Goal: Information Seeking & Learning: Find specific fact

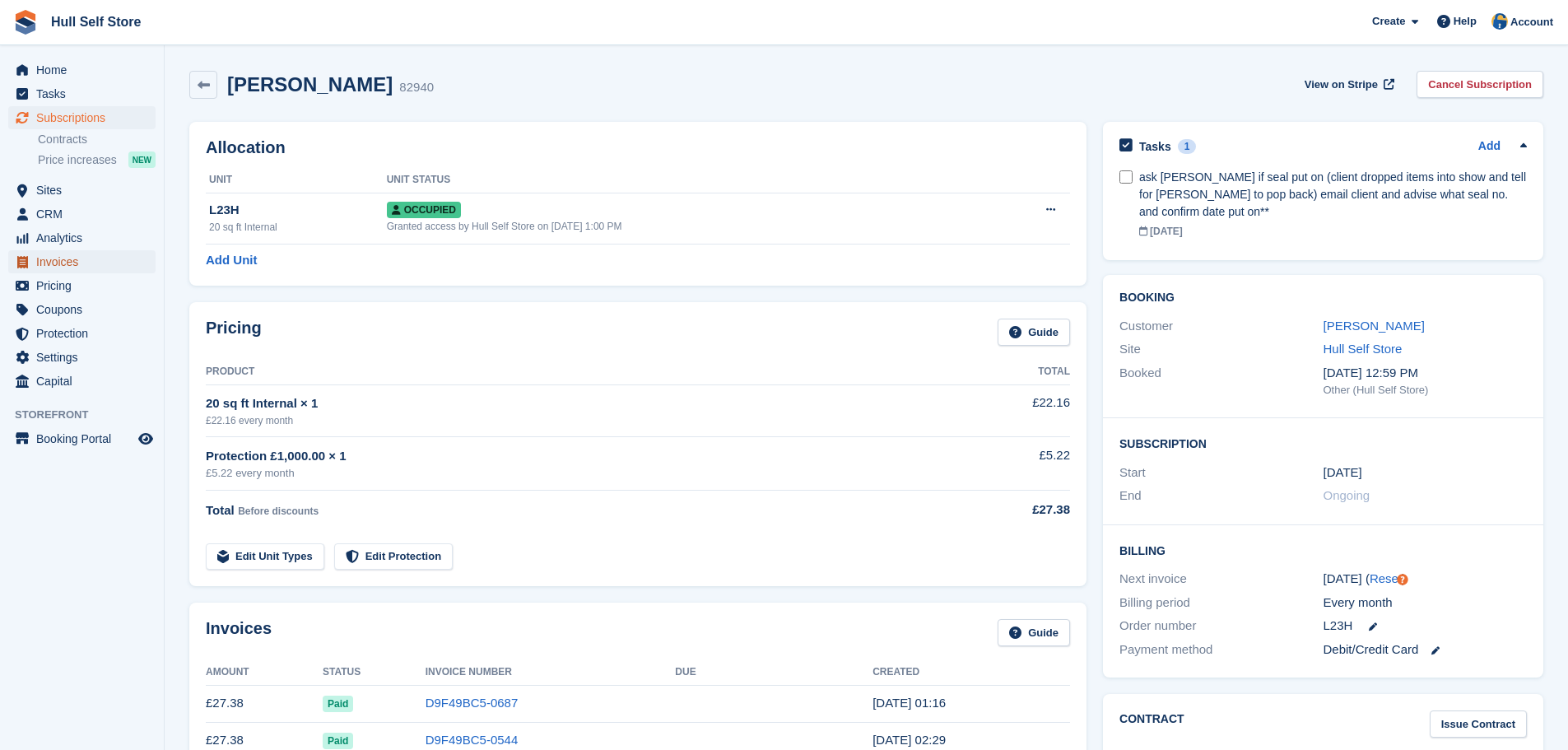
click at [63, 256] on span "Invoices" at bounding box center [86, 261] width 99 height 23
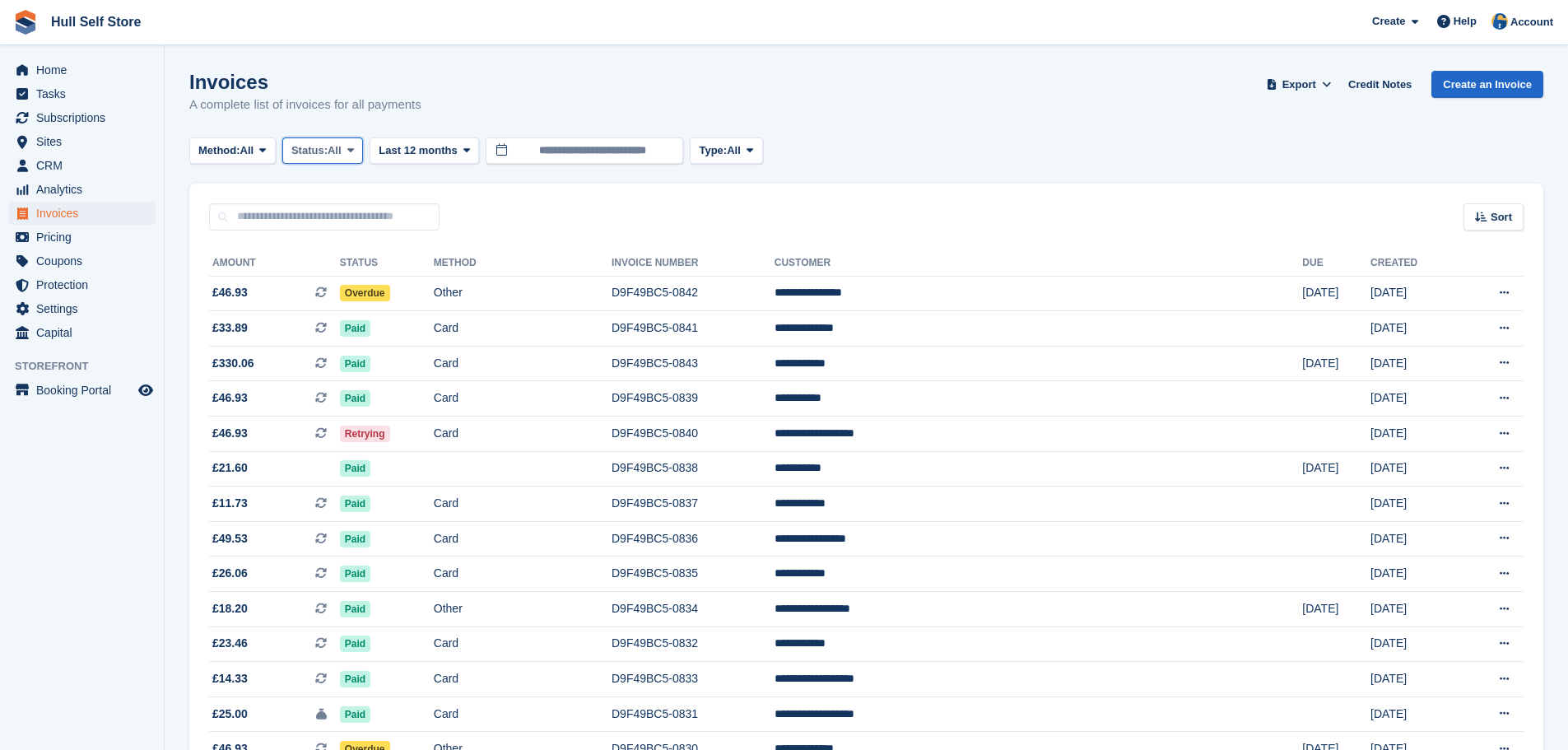
click at [297, 154] on span "Status:" at bounding box center [309, 151] width 37 height 16
click at [334, 278] on link "Open" at bounding box center [361, 278] width 143 height 29
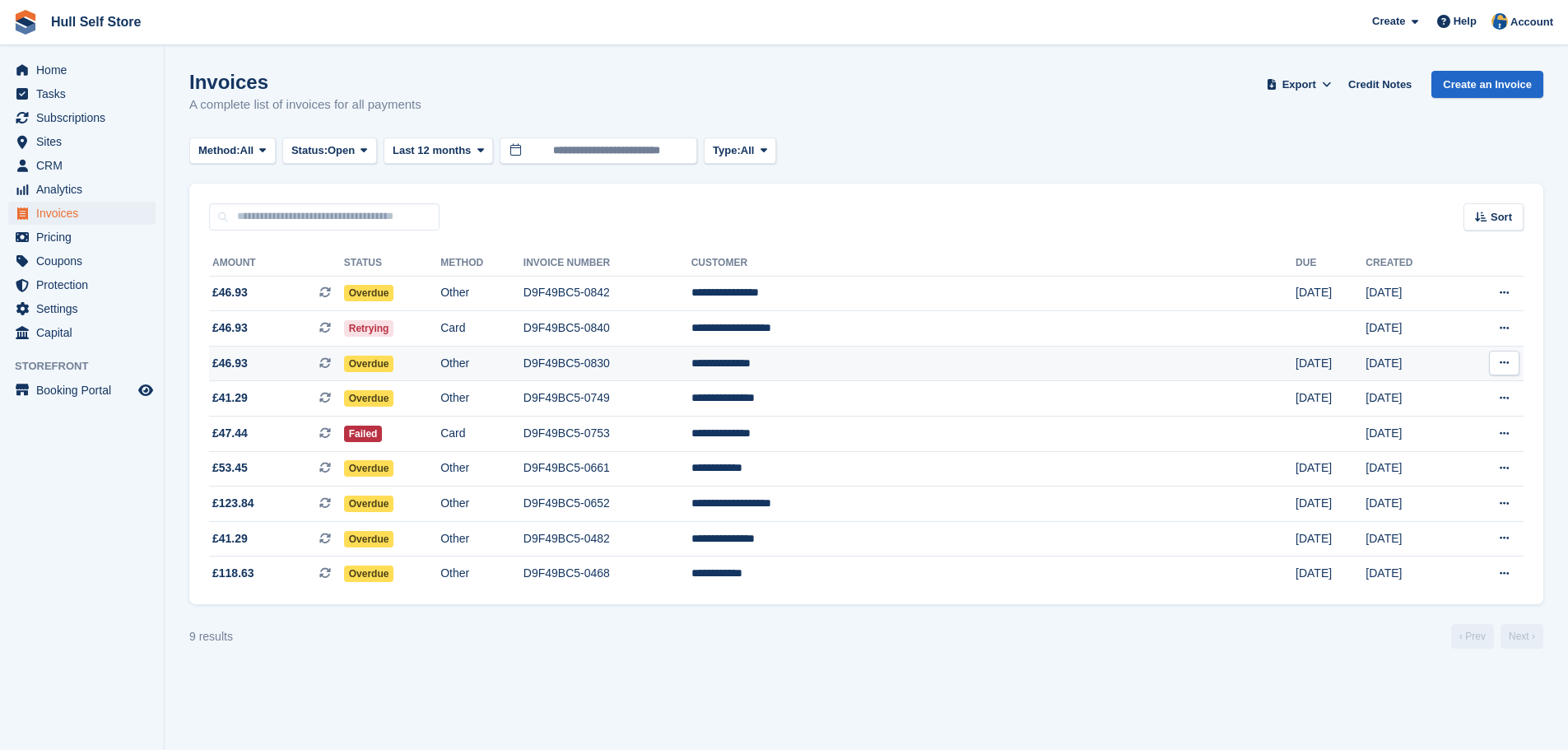
click at [524, 363] on td "Other" at bounding box center [481, 364] width 83 height 36
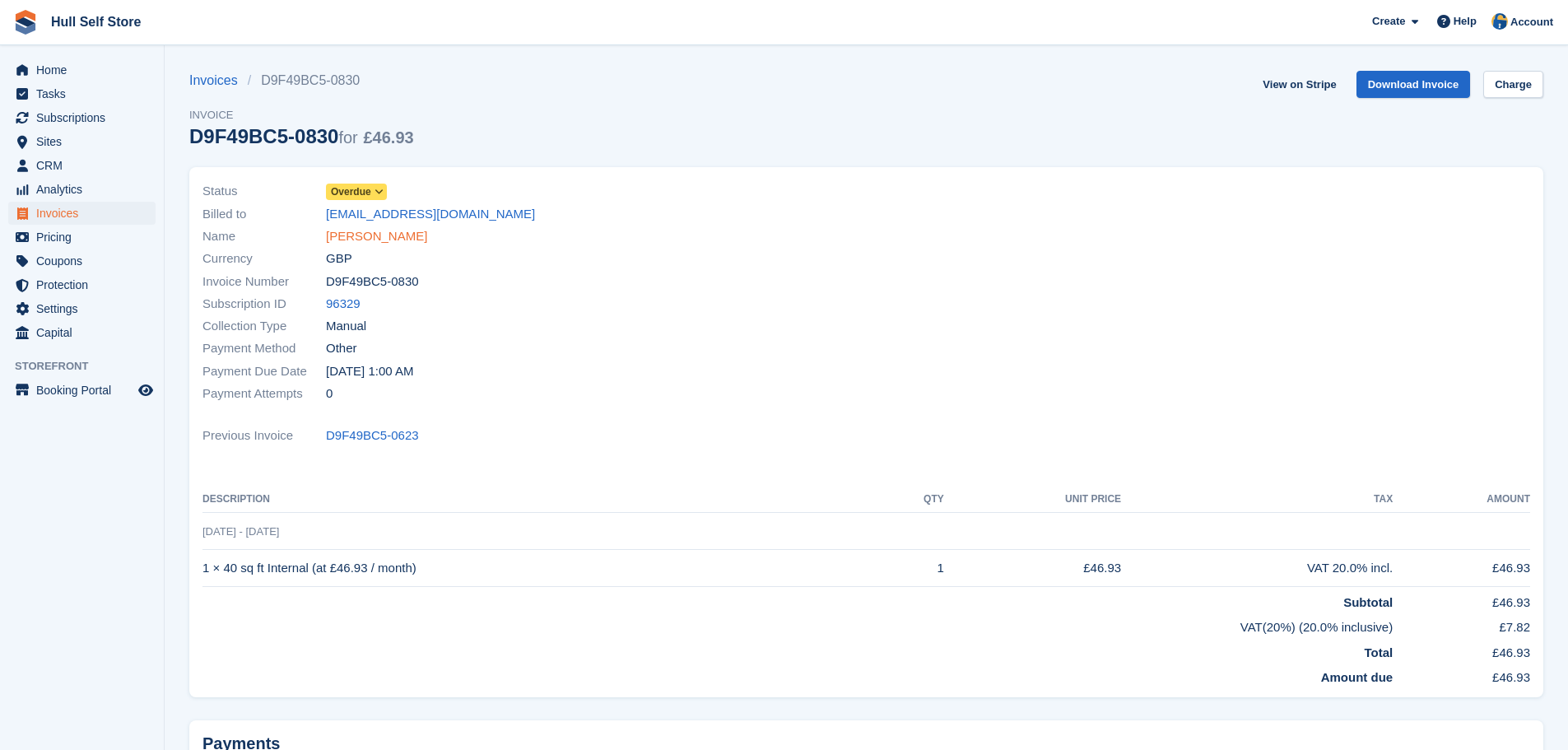
click at [371, 236] on link "[PERSON_NAME]" at bounding box center [376, 236] width 102 height 19
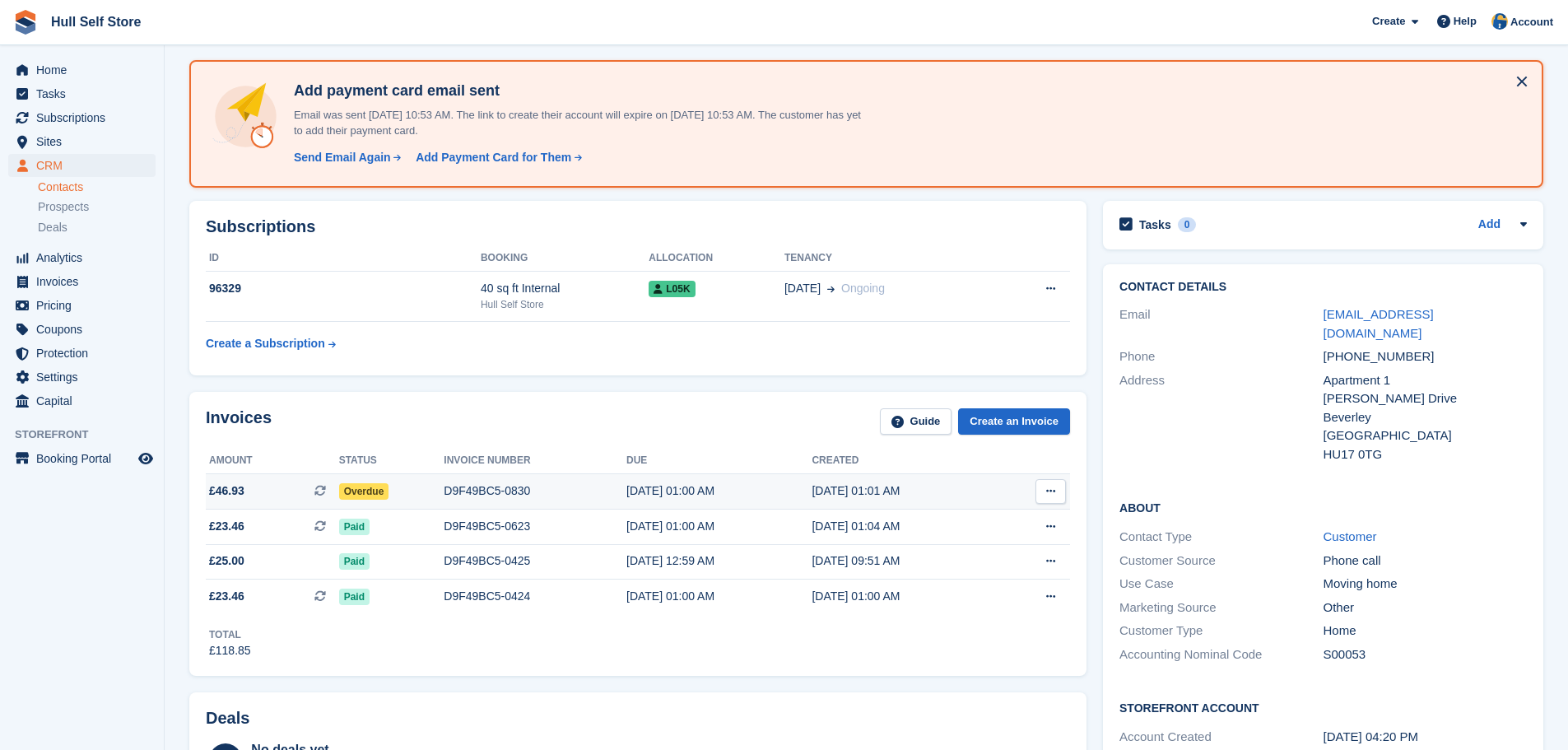
scroll to position [82, 0]
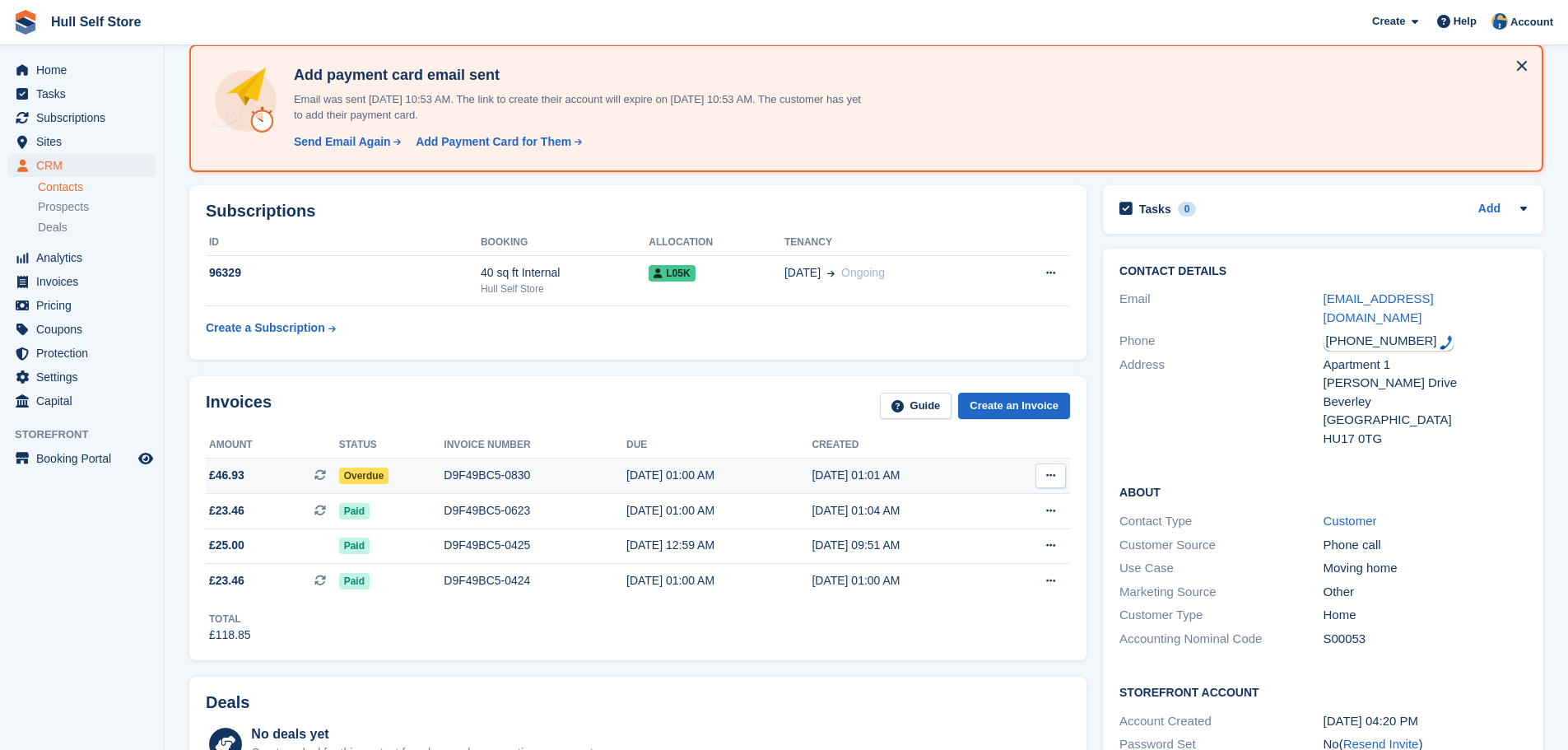
click at [521, 483] on div "D9F49BC5-0830" at bounding box center [535, 475] width 183 height 17
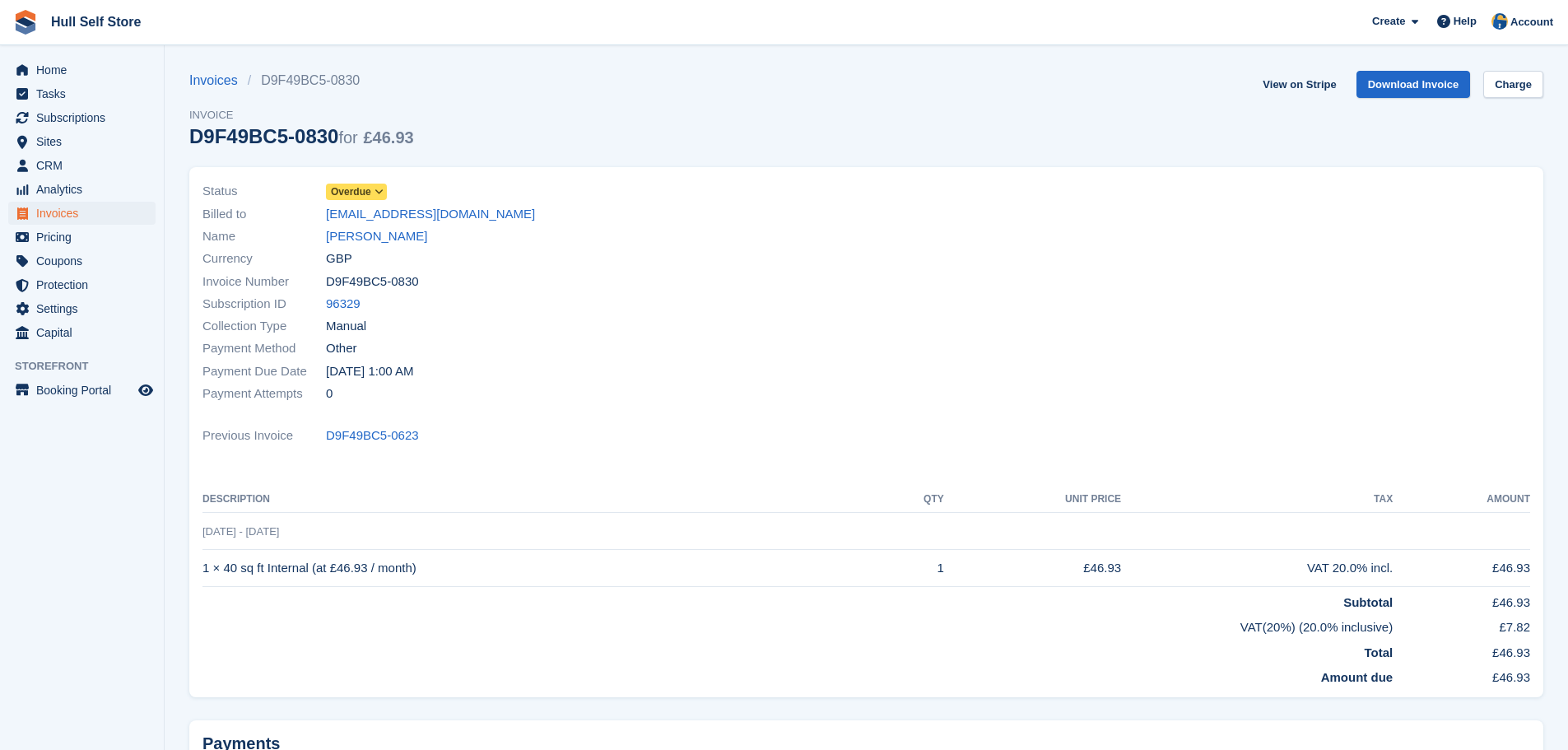
click at [379, 192] on icon at bounding box center [379, 191] width 9 height 10
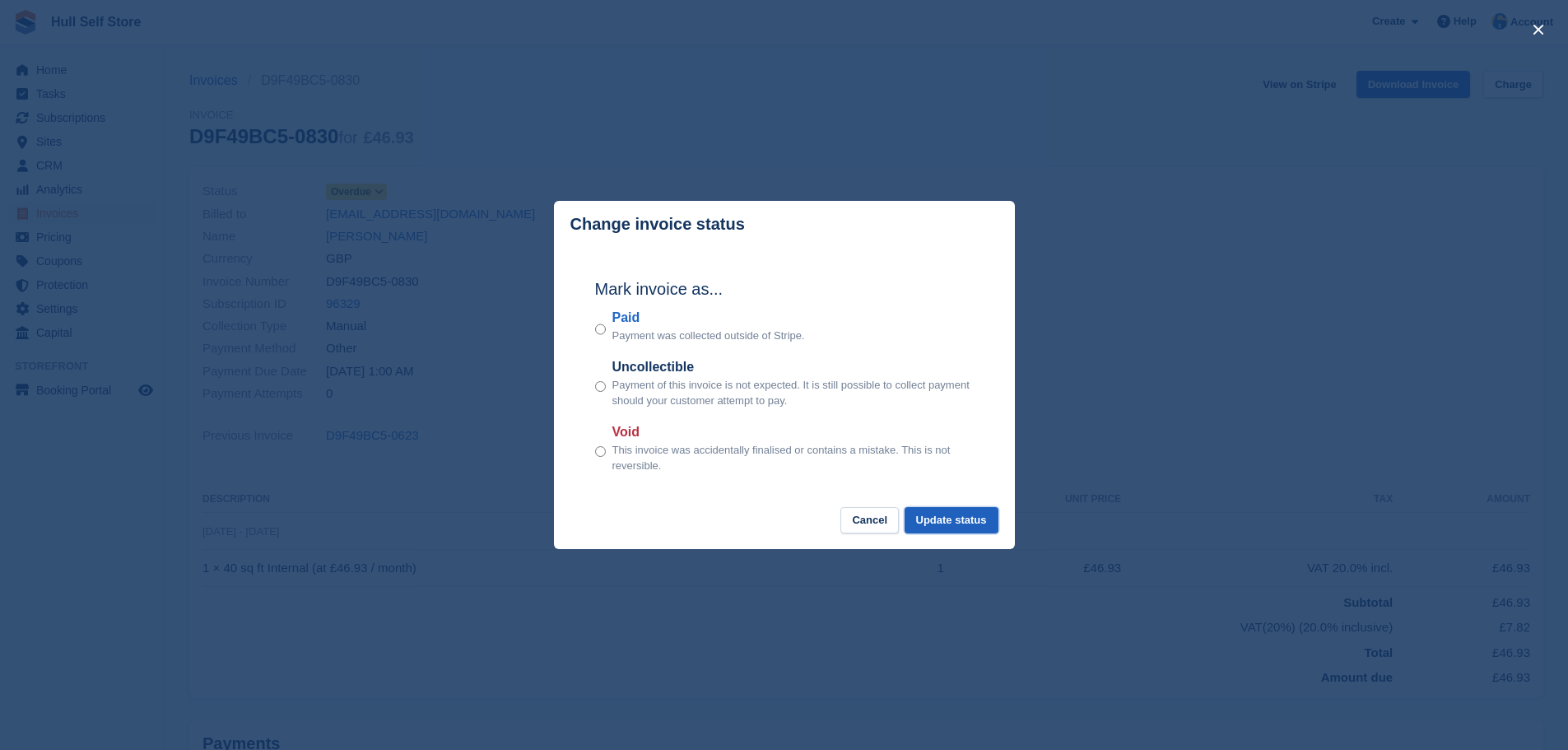
click at [929, 525] on button "Update status" at bounding box center [951, 521] width 93 height 27
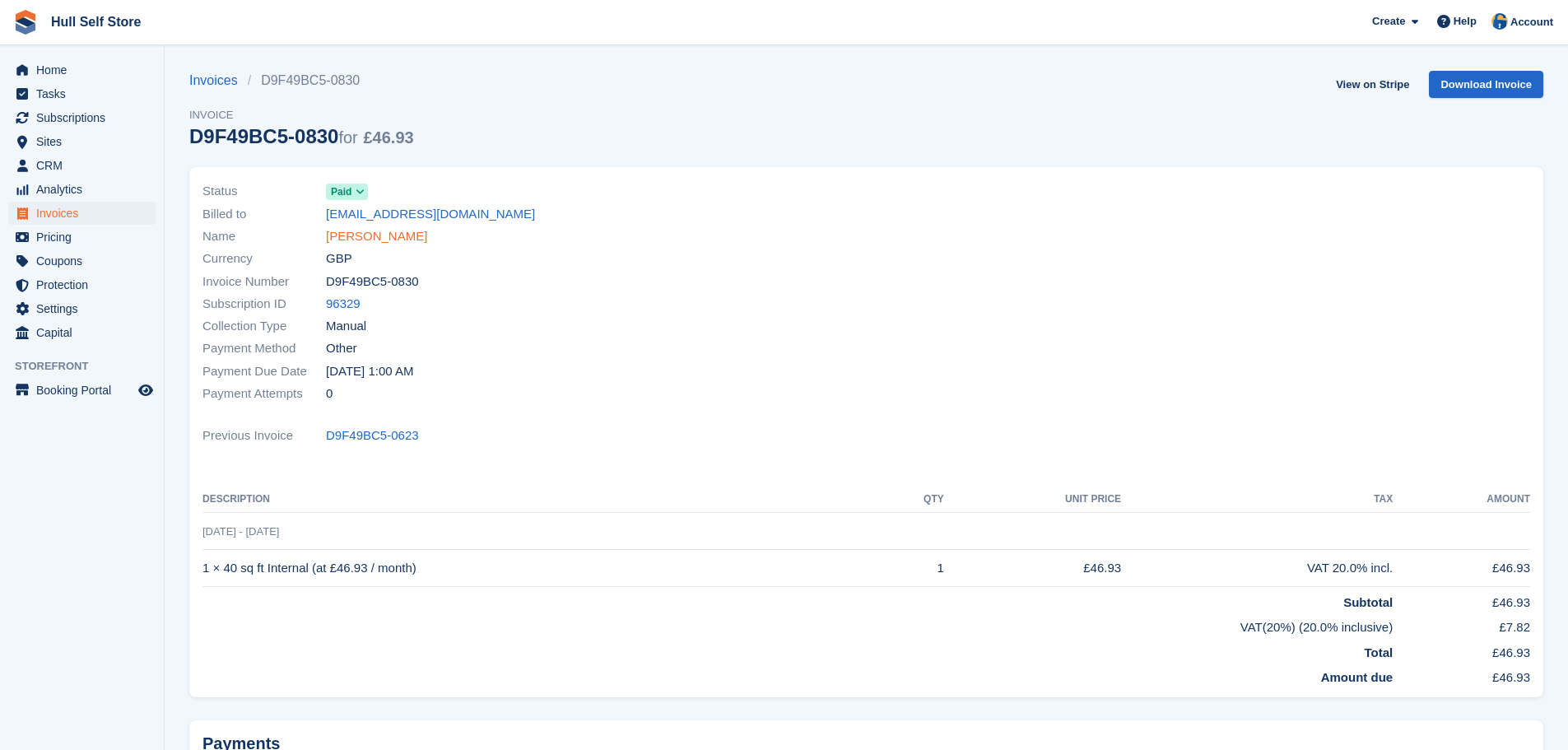
click at [379, 238] on link "Richard Bladen" at bounding box center [376, 236] width 102 height 19
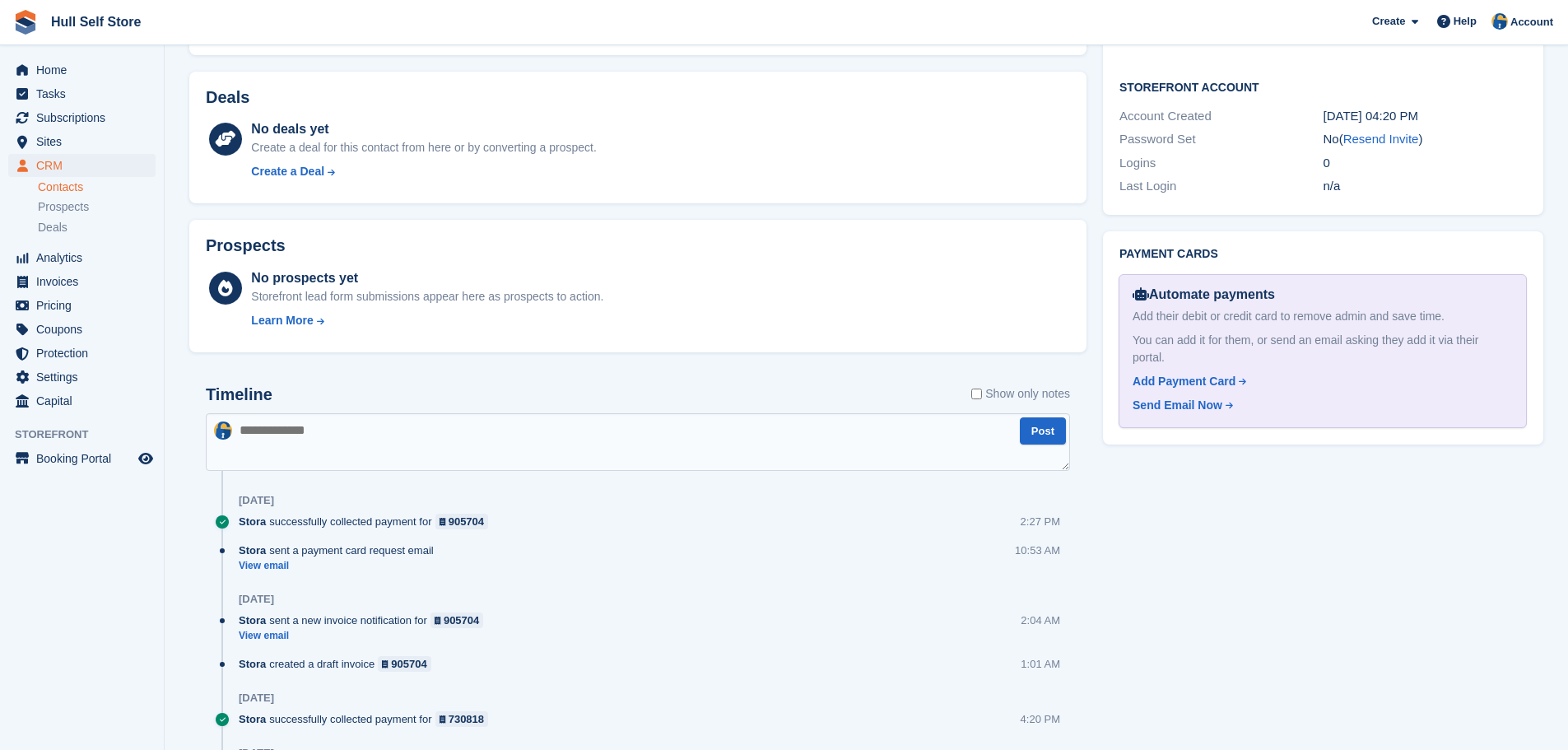
scroll to position [906, 0]
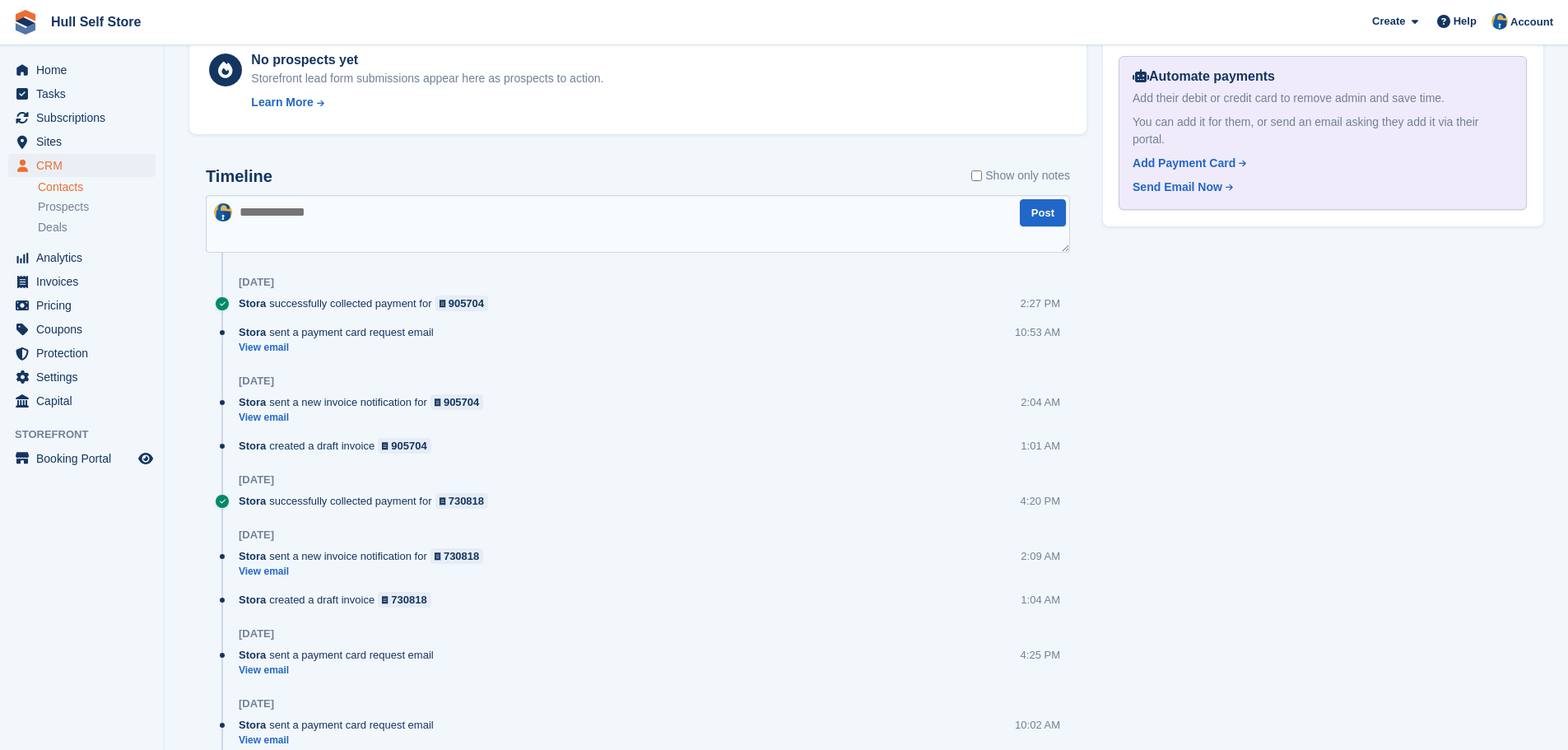
click at [382, 212] on textarea at bounding box center [638, 223] width 864 height 58
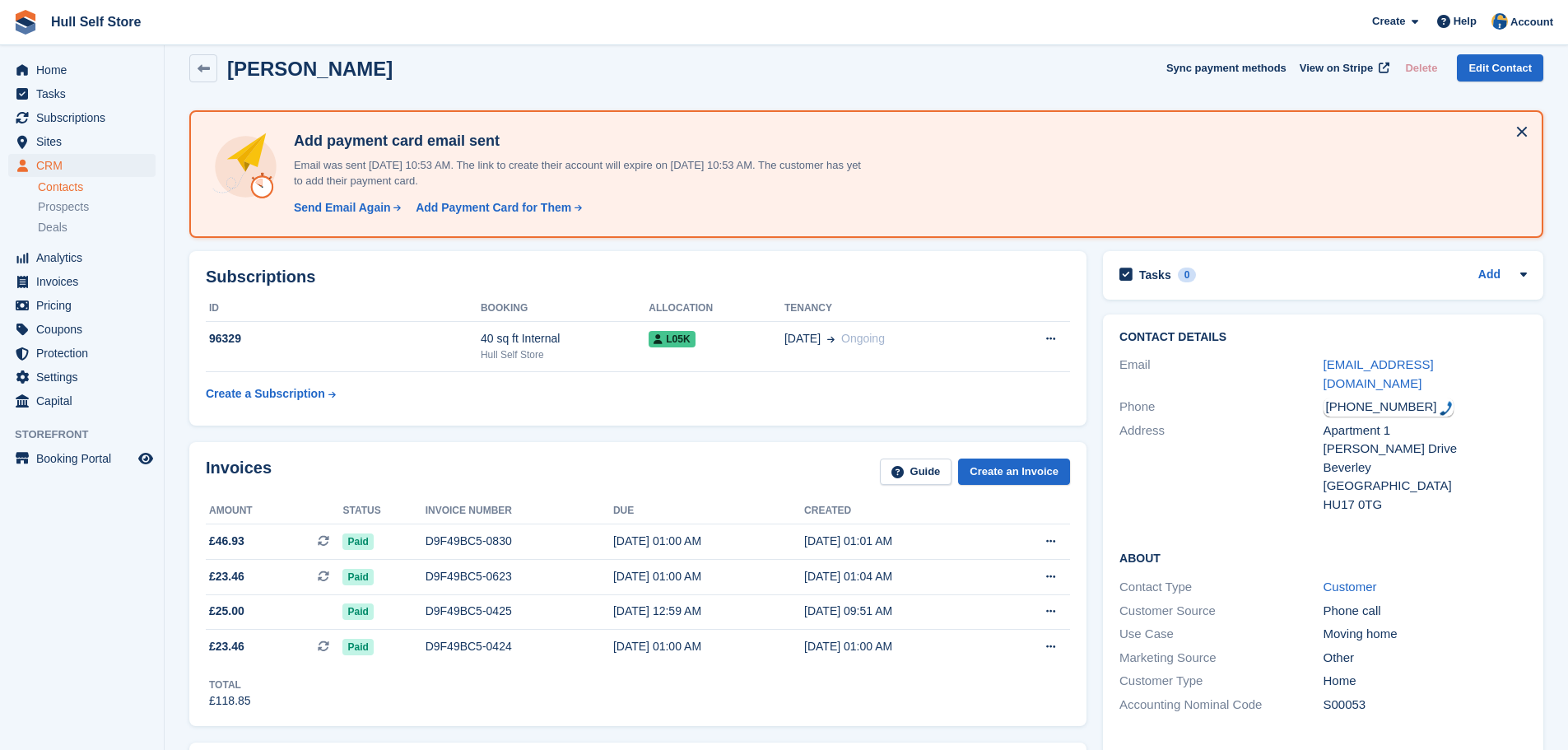
scroll to position [494, 0]
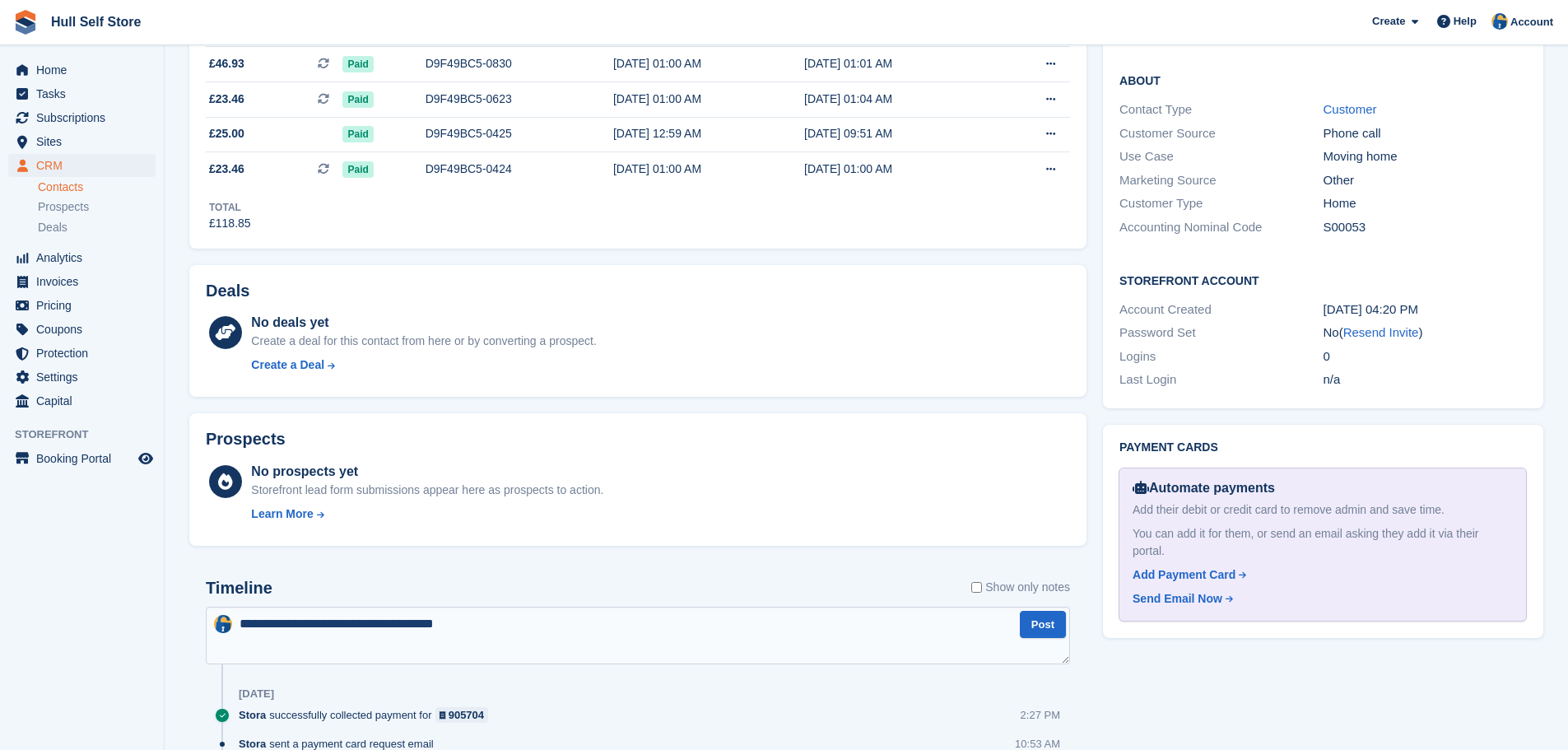
drag, startPoint x: 477, startPoint y: 627, endPoint x: 433, endPoint y: 629, distance: 44.0
click at [433, 629] on textarea "**********" at bounding box center [638, 636] width 864 height 58
drag, startPoint x: 991, startPoint y: 630, endPoint x: 561, endPoint y: 632, distance: 430.0
click at [561, 632] on textarea "**********" at bounding box center [638, 636] width 864 height 58
type textarea "**********"
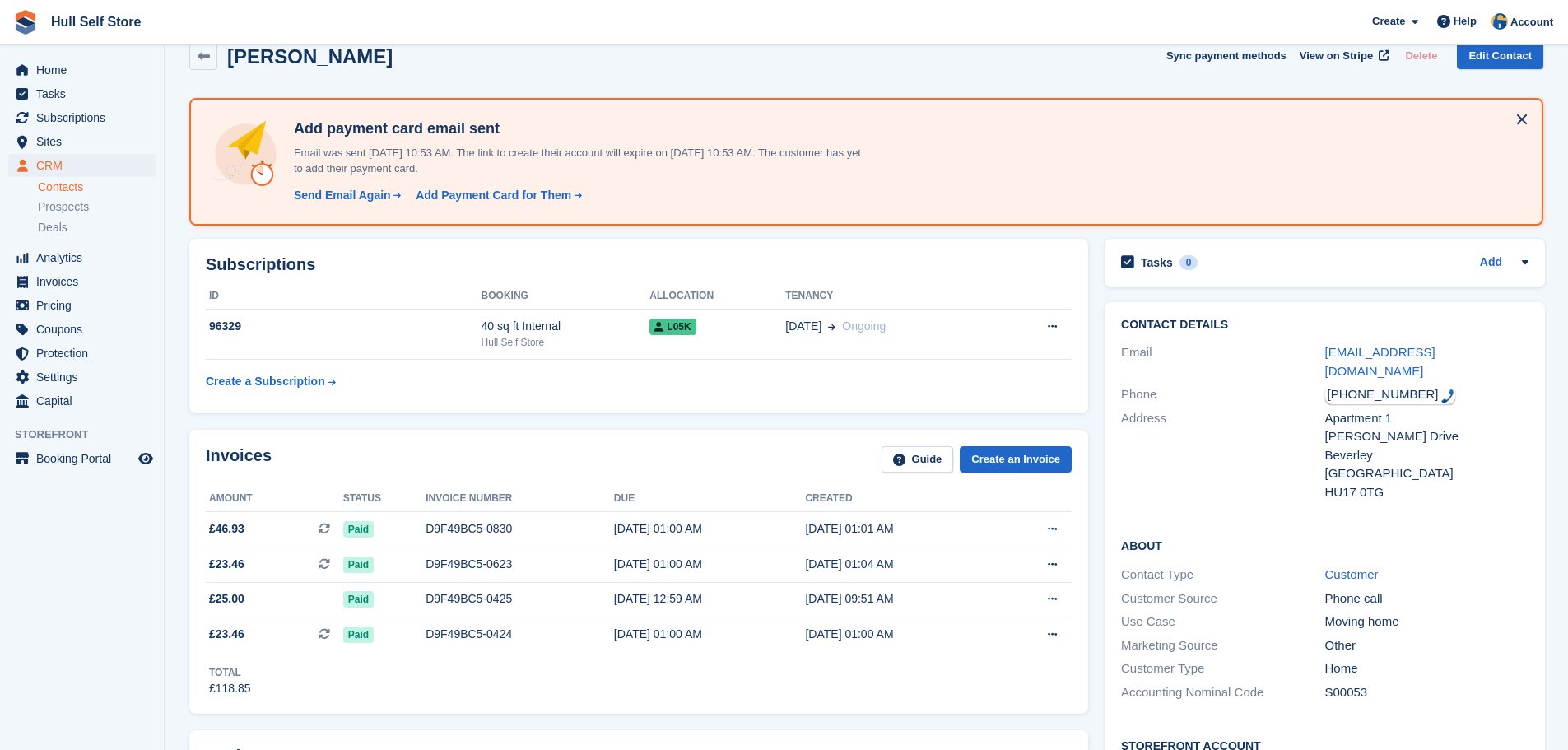
scroll to position [0, 0]
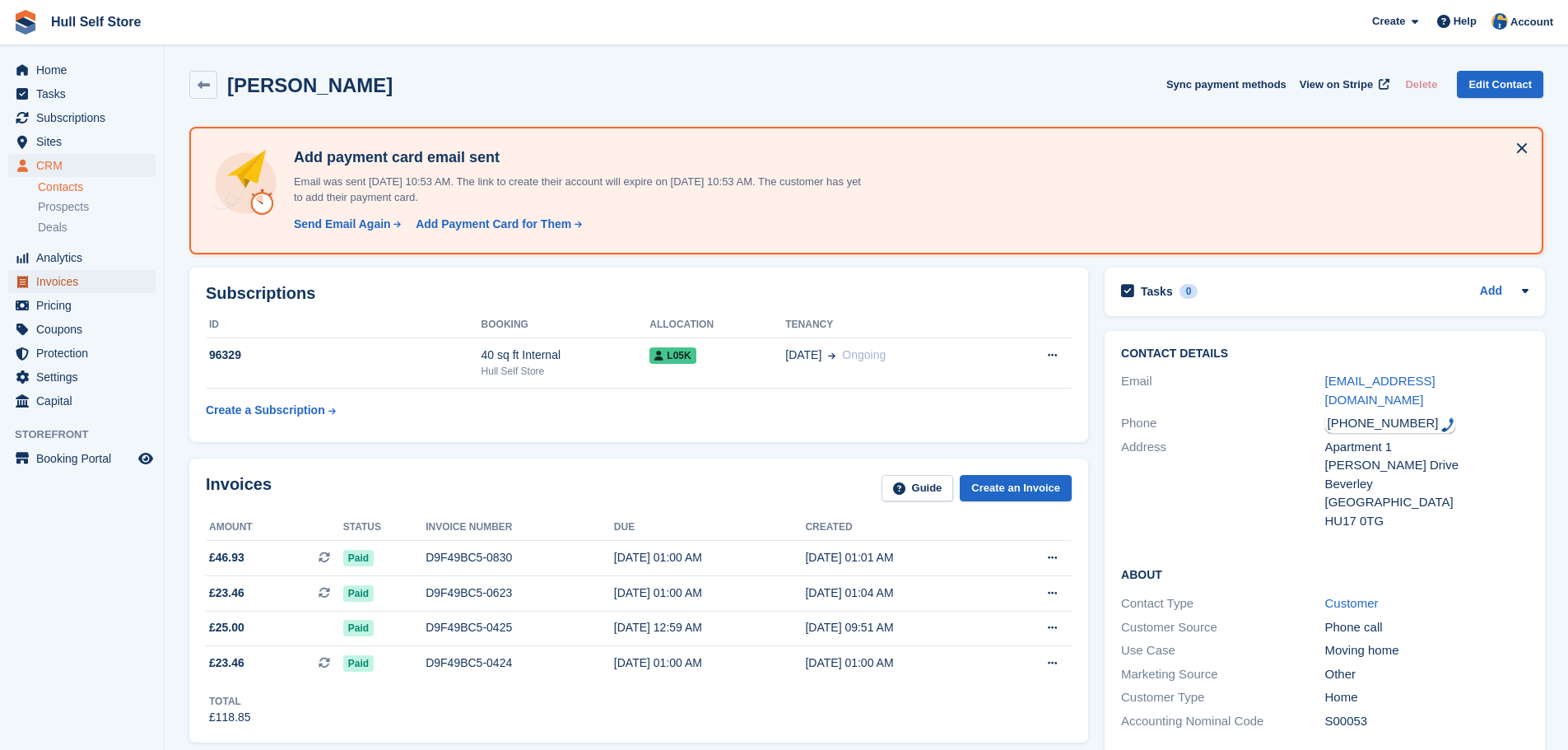
click at [75, 281] on span "Invoices" at bounding box center [86, 281] width 99 height 23
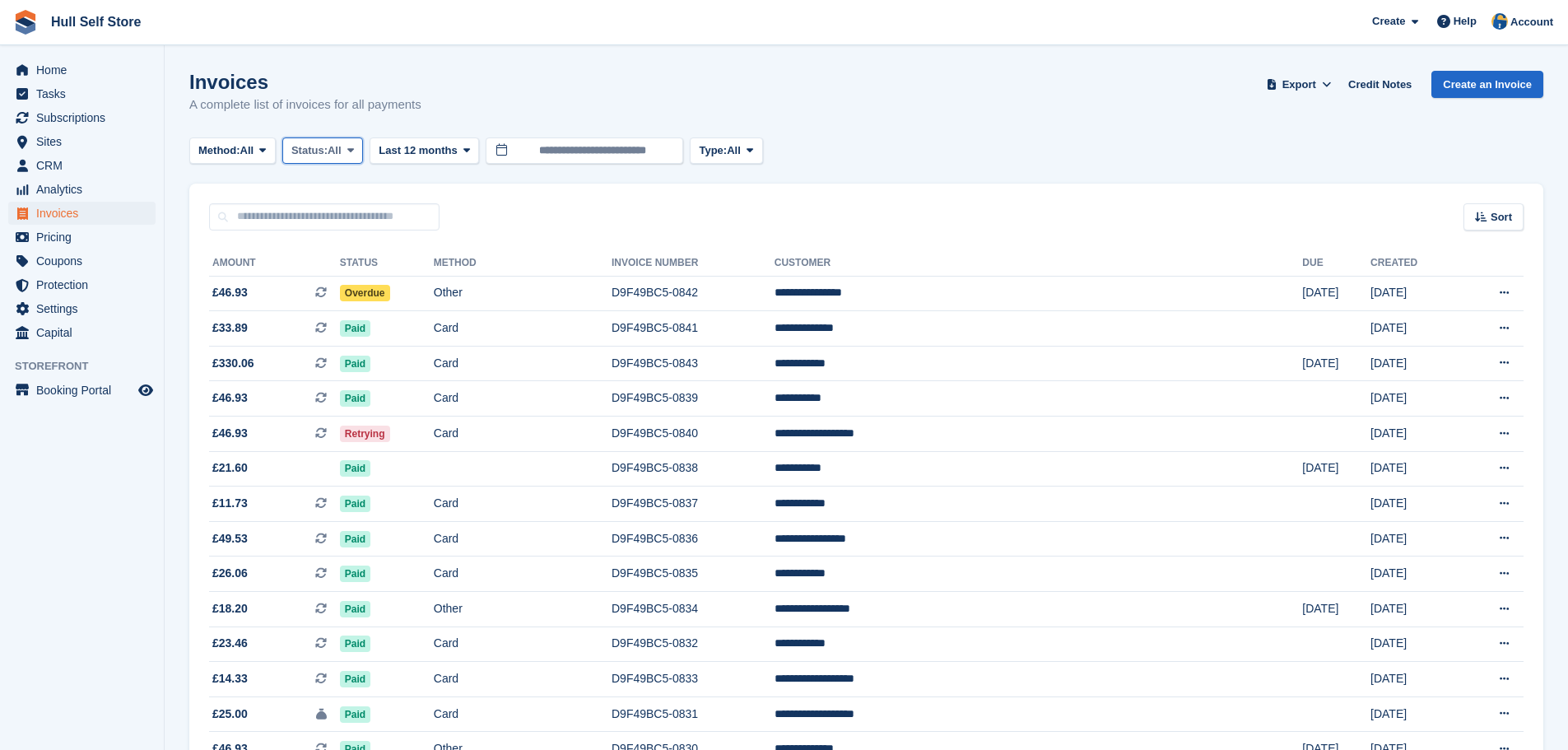
click at [322, 153] on span "Status:" at bounding box center [309, 151] width 37 height 16
click at [330, 270] on link "Open" at bounding box center [361, 278] width 143 height 29
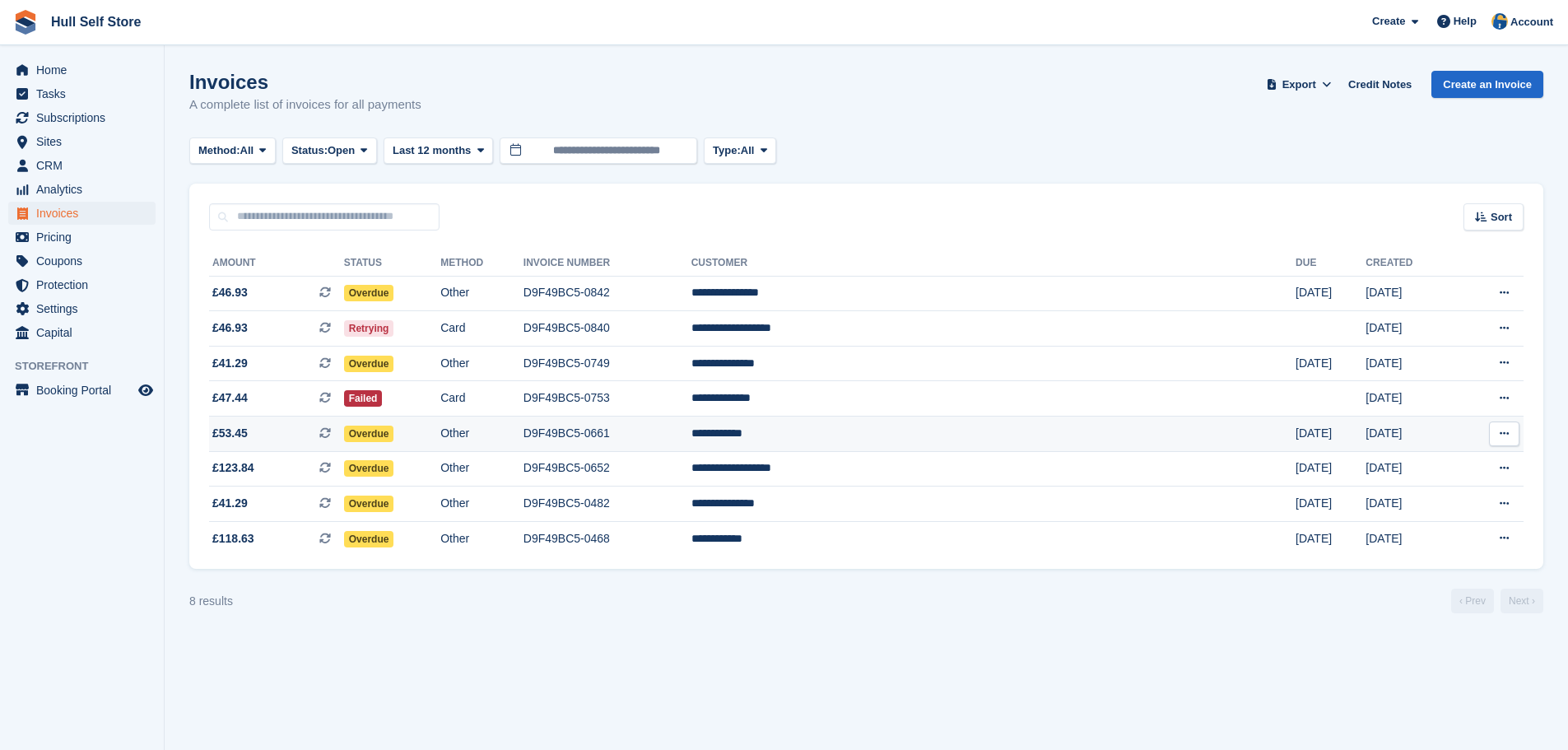
click at [440, 433] on td "Overdue" at bounding box center [392, 434] width 96 height 36
click at [524, 335] on td "Card" at bounding box center [481, 329] width 83 height 36
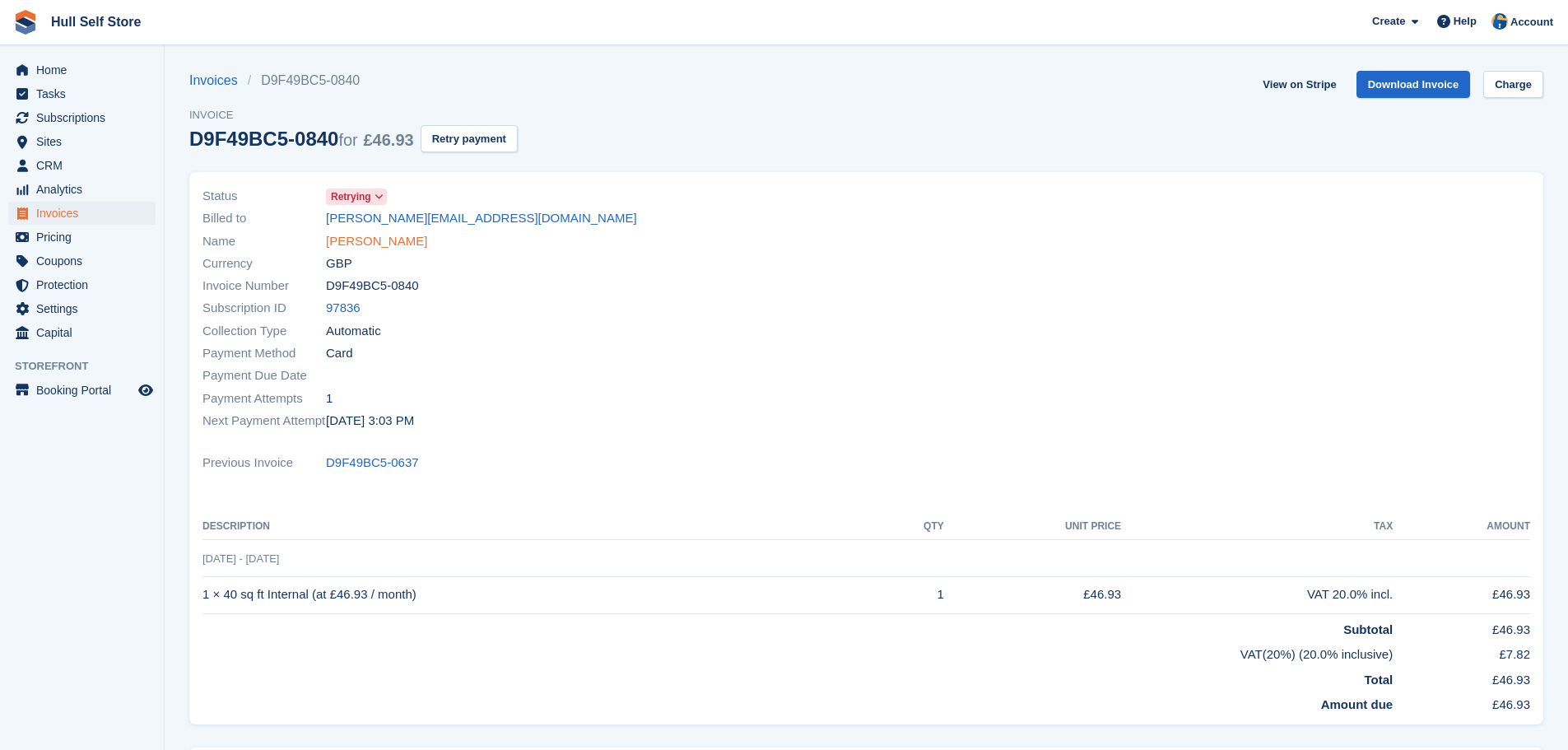
click at [409, 244] on link "[PERSON_NAME]" at bounding box center [376, 242] width 102 height 19
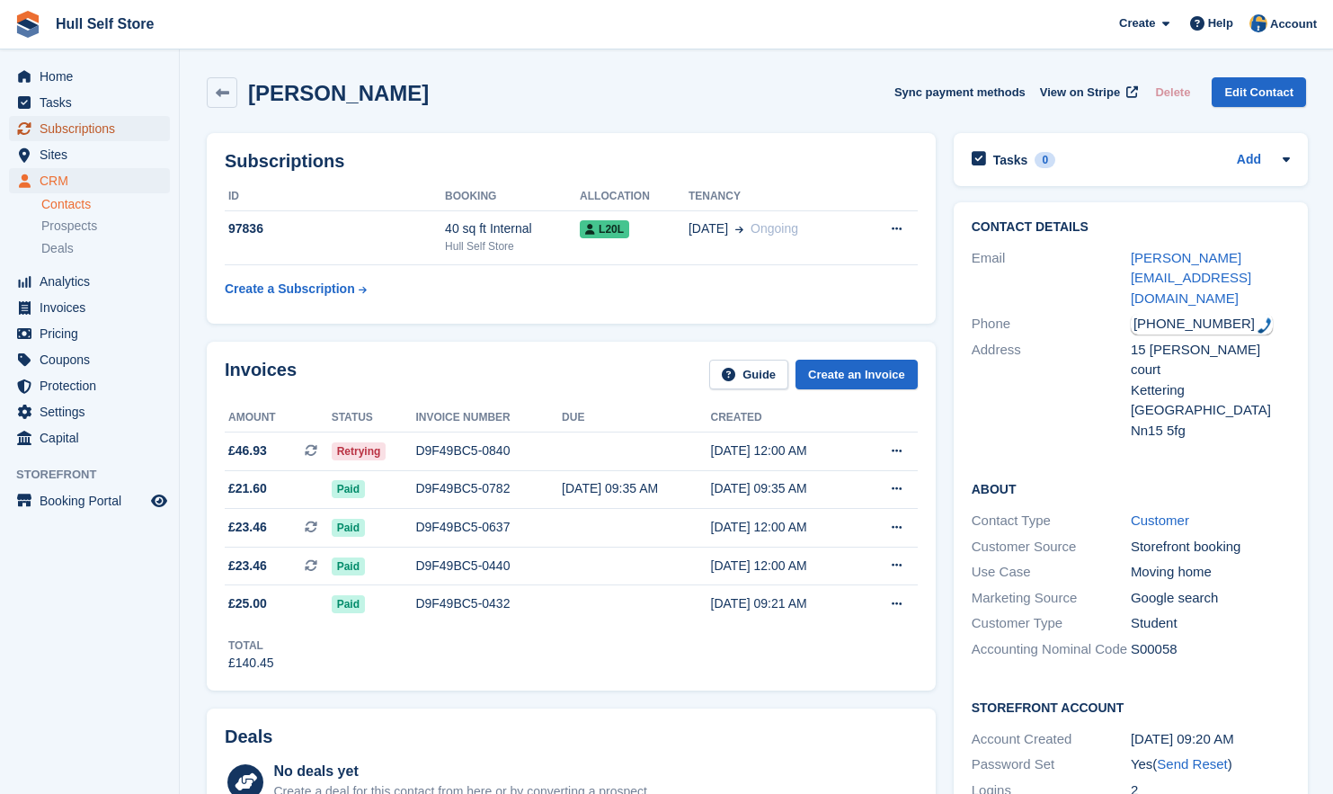
click at [55, 127] on span "Subscriptions" at bounding box center [94, 128] width 108 height 25
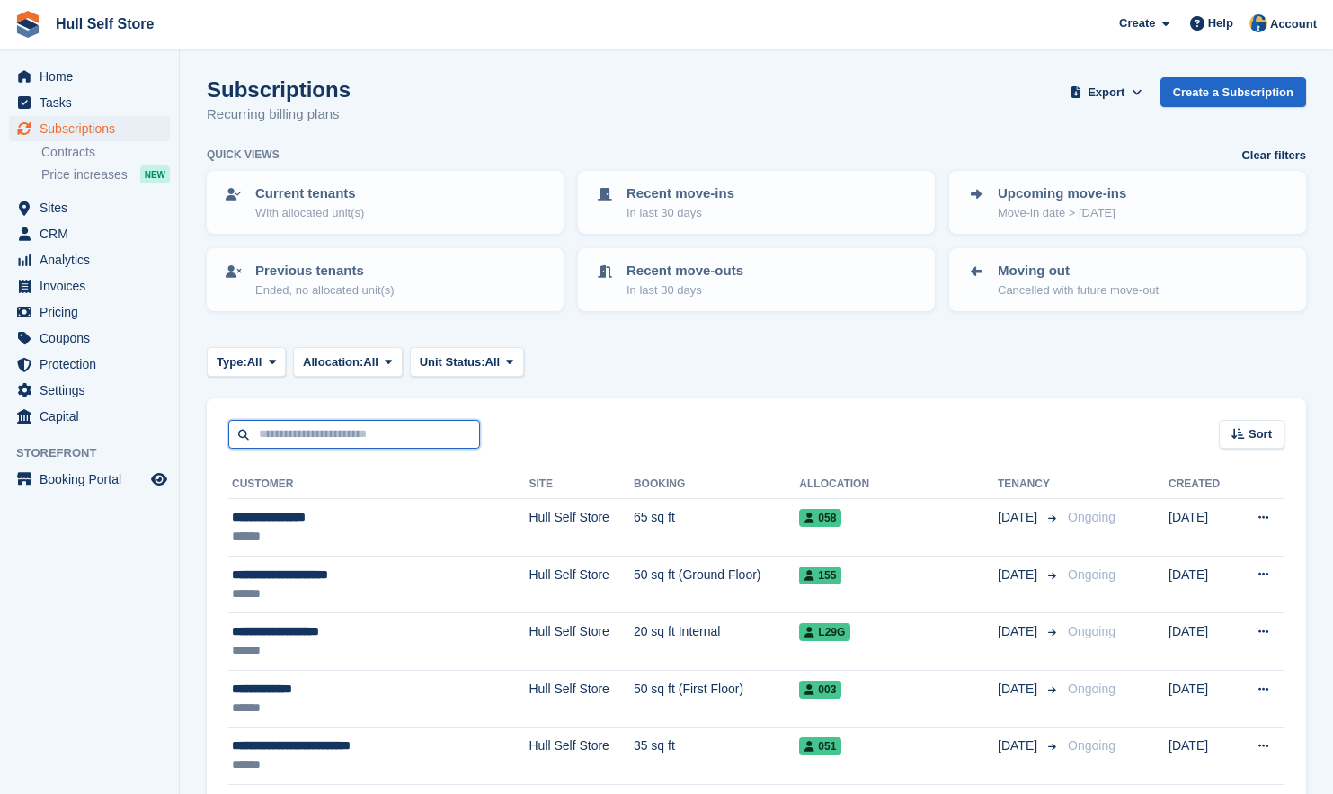
click at [333, 435] on input "text" at bounding box center [354, 435] width 252 height 30
type input "****"
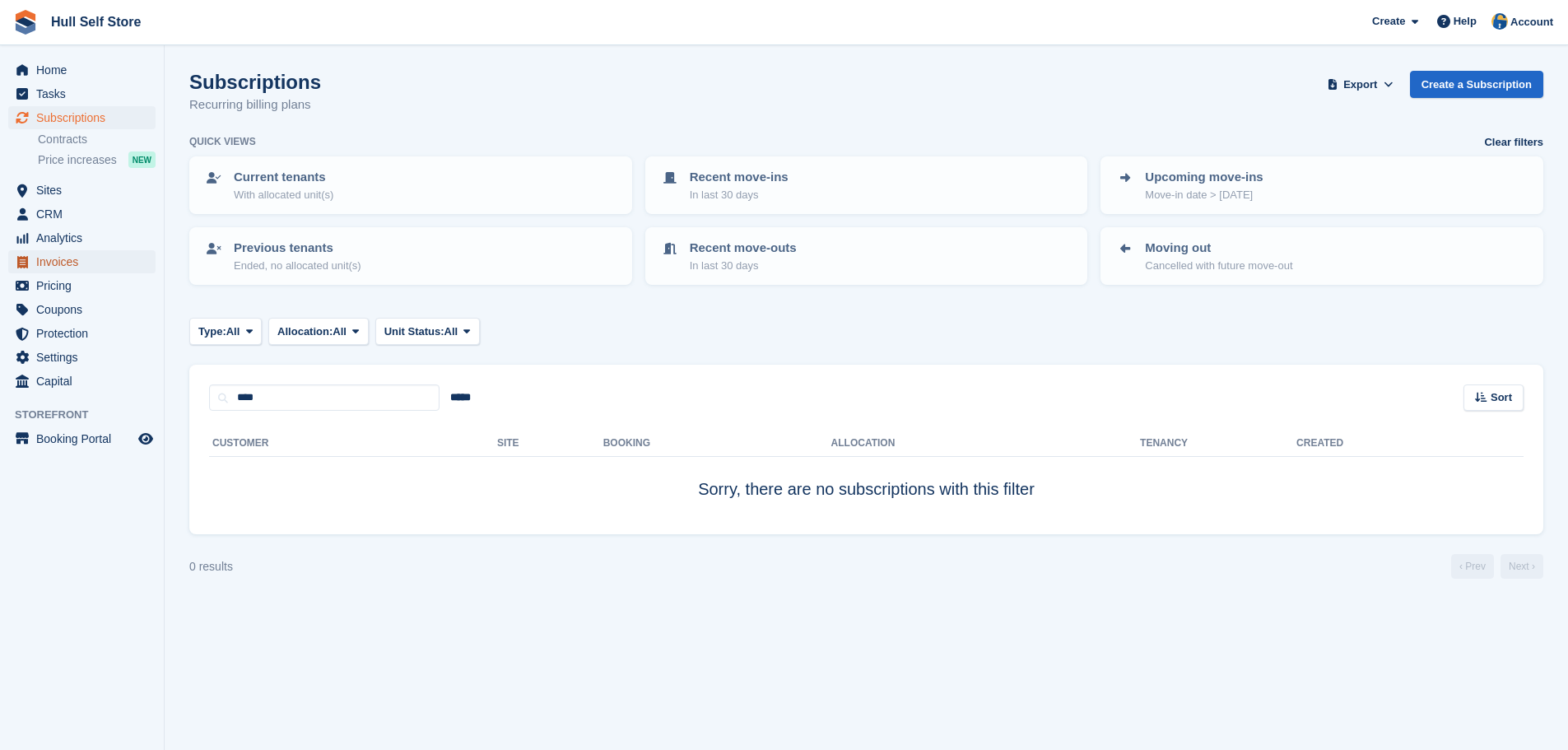
click at [68, 265] on span "Invoices" at bounding box center [86, 261] width 99 height 23
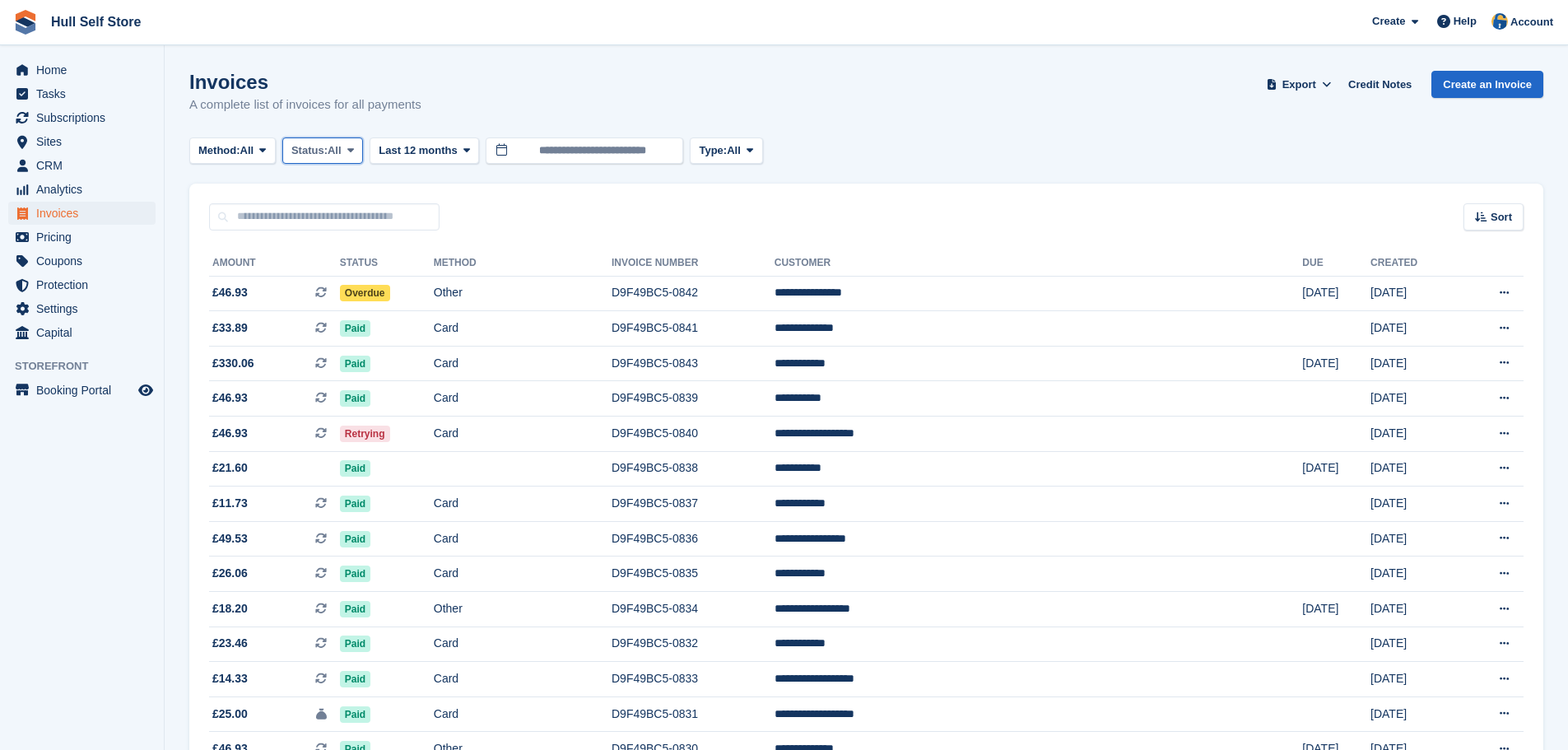
click at [352, 137] on button "Status: All" at bounding box center [322, 151] width 81 height 27
click at [338, 265] on link "Open" at bounding box center [361, 278] width 143 height 29
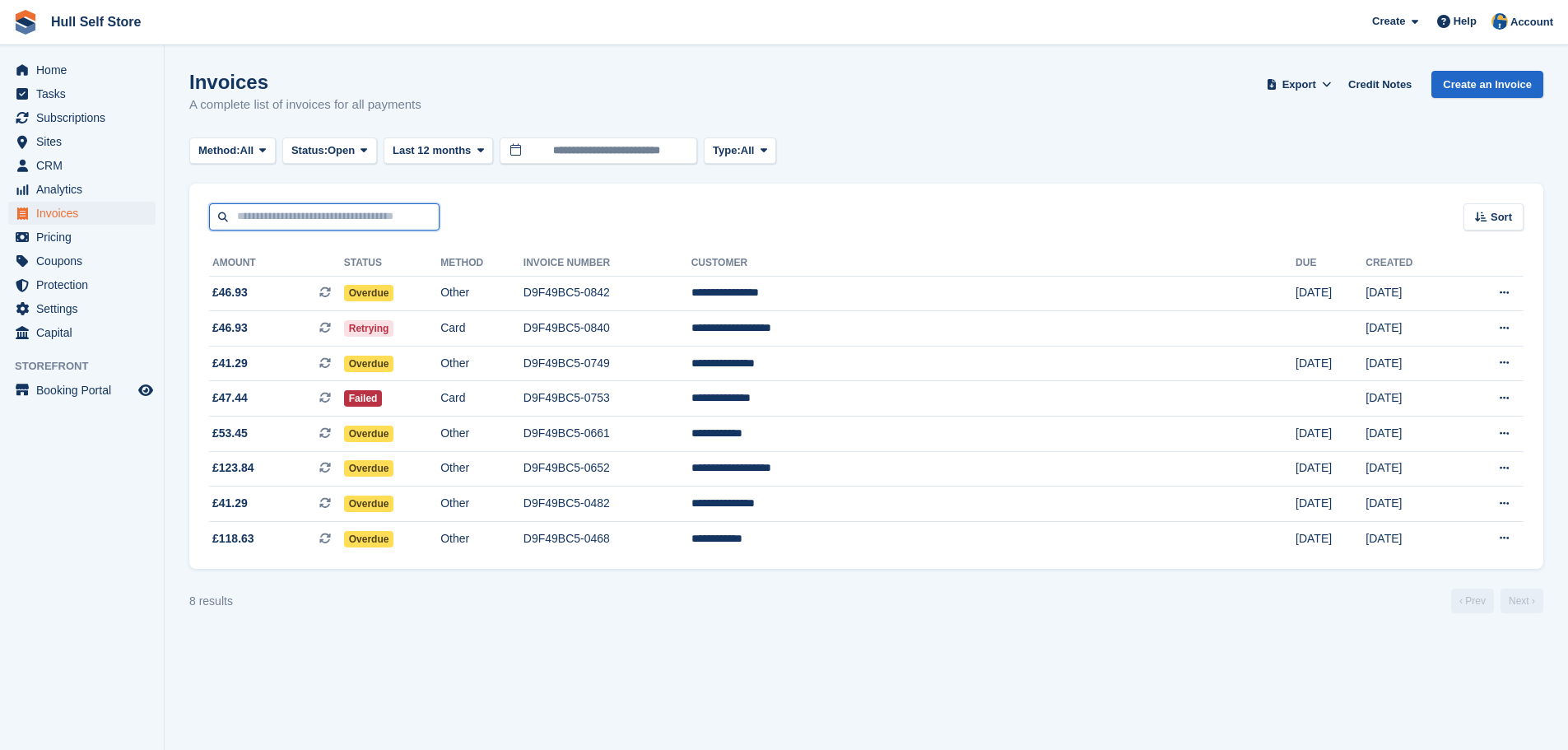
click at [265, 208] on input "text" at bounding box center [324, 217] width 231 height 27
type input "*****"
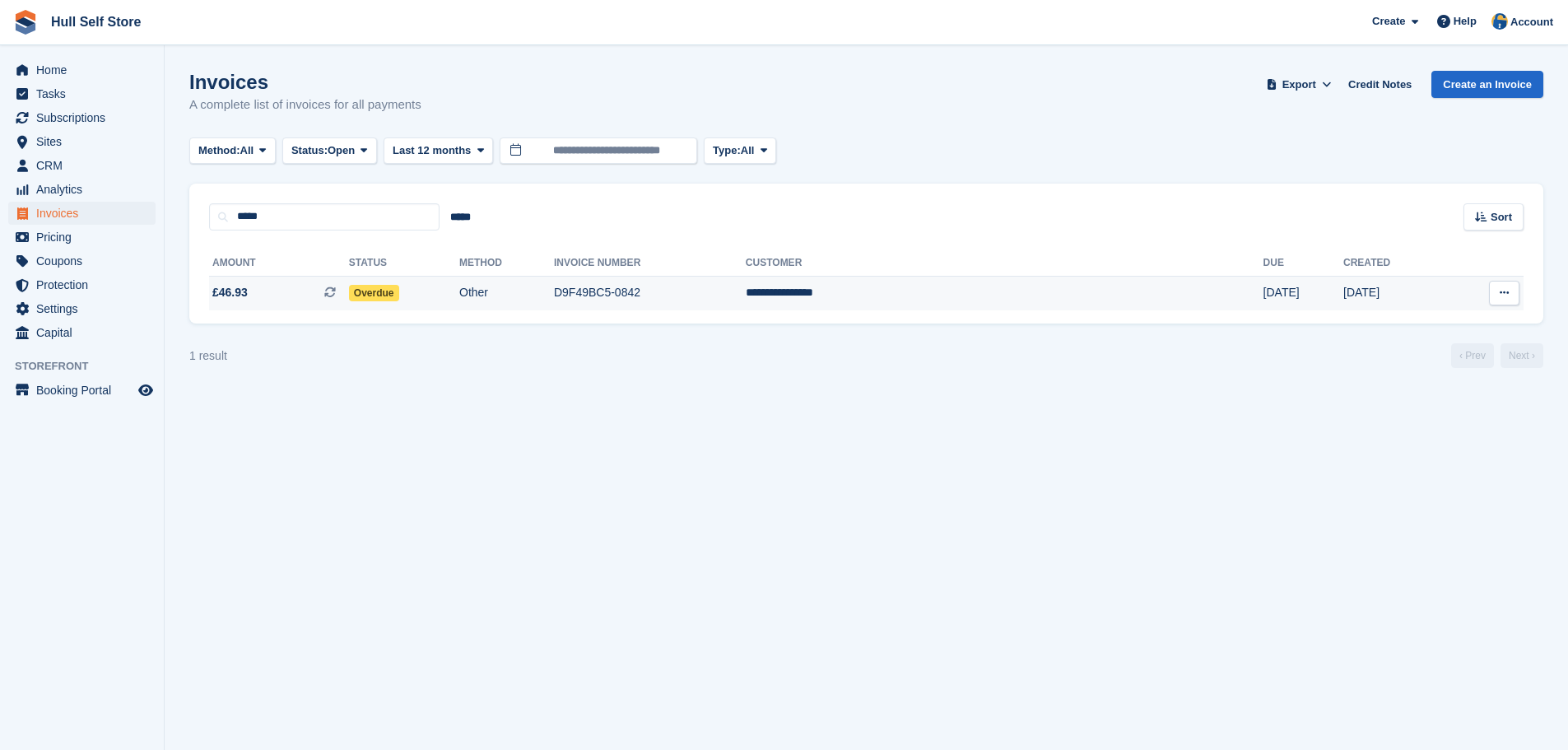
click at [554, 293] on td "Other" at bounding box center [506, 293] width 94 height 35
click at [78, 120] on span "Subscriptions" at bounding box center [86, 117] width 99 height 23
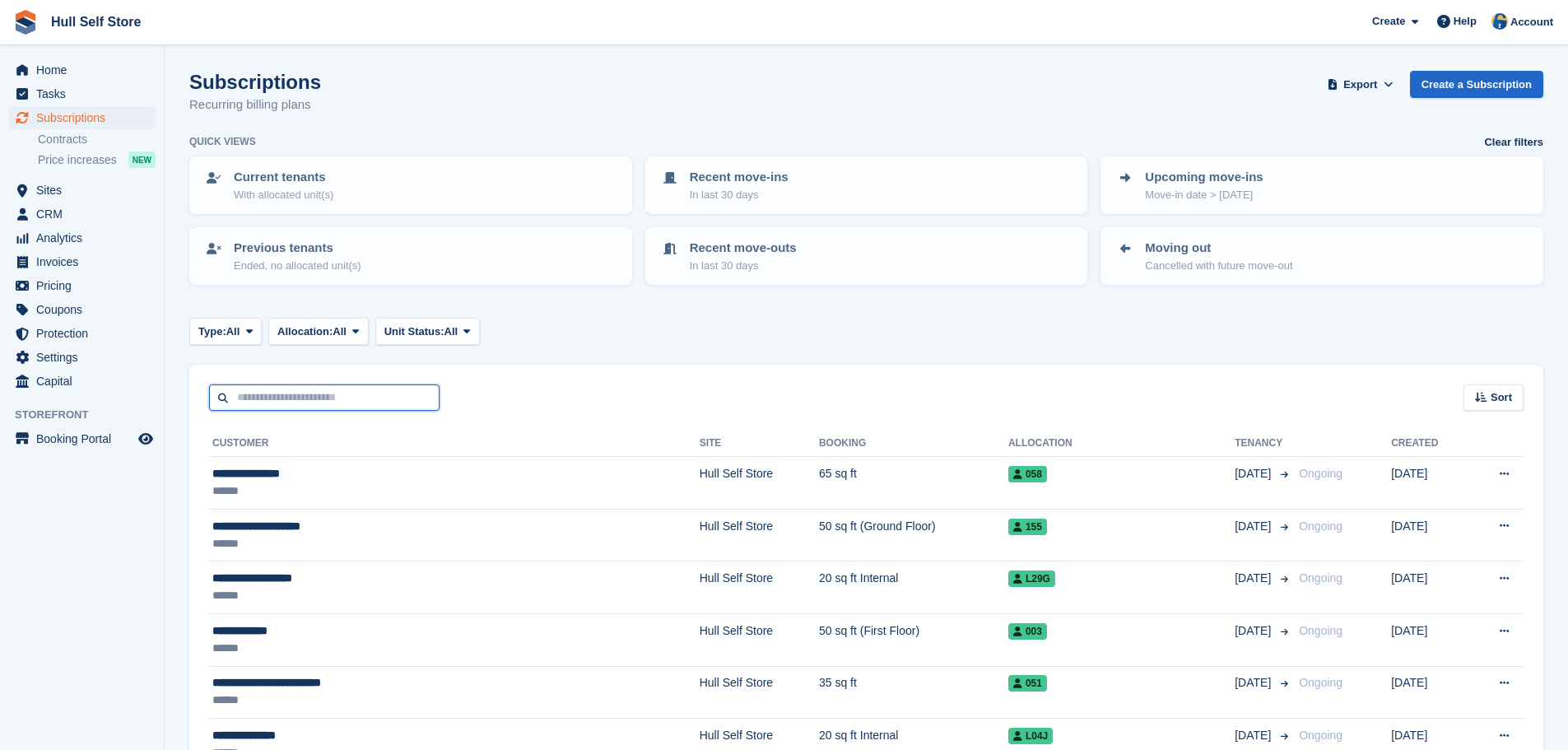
click at [364, 391] on input "text" at bounding box center [324, 398] width 231 height 27
type input "*****"
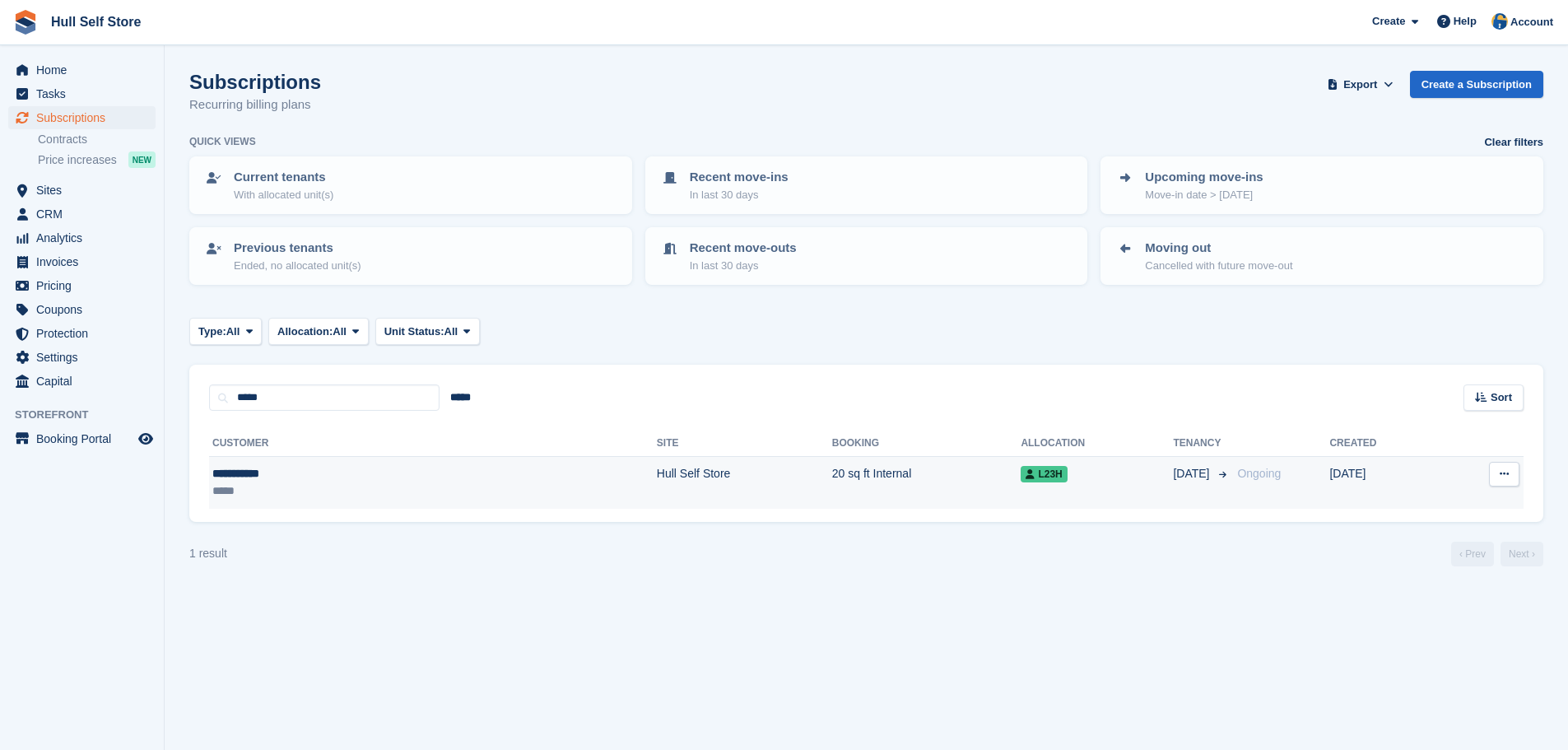
click at [351, 467] on div "**********" at bounding box center [305, 473] width 185 height 17
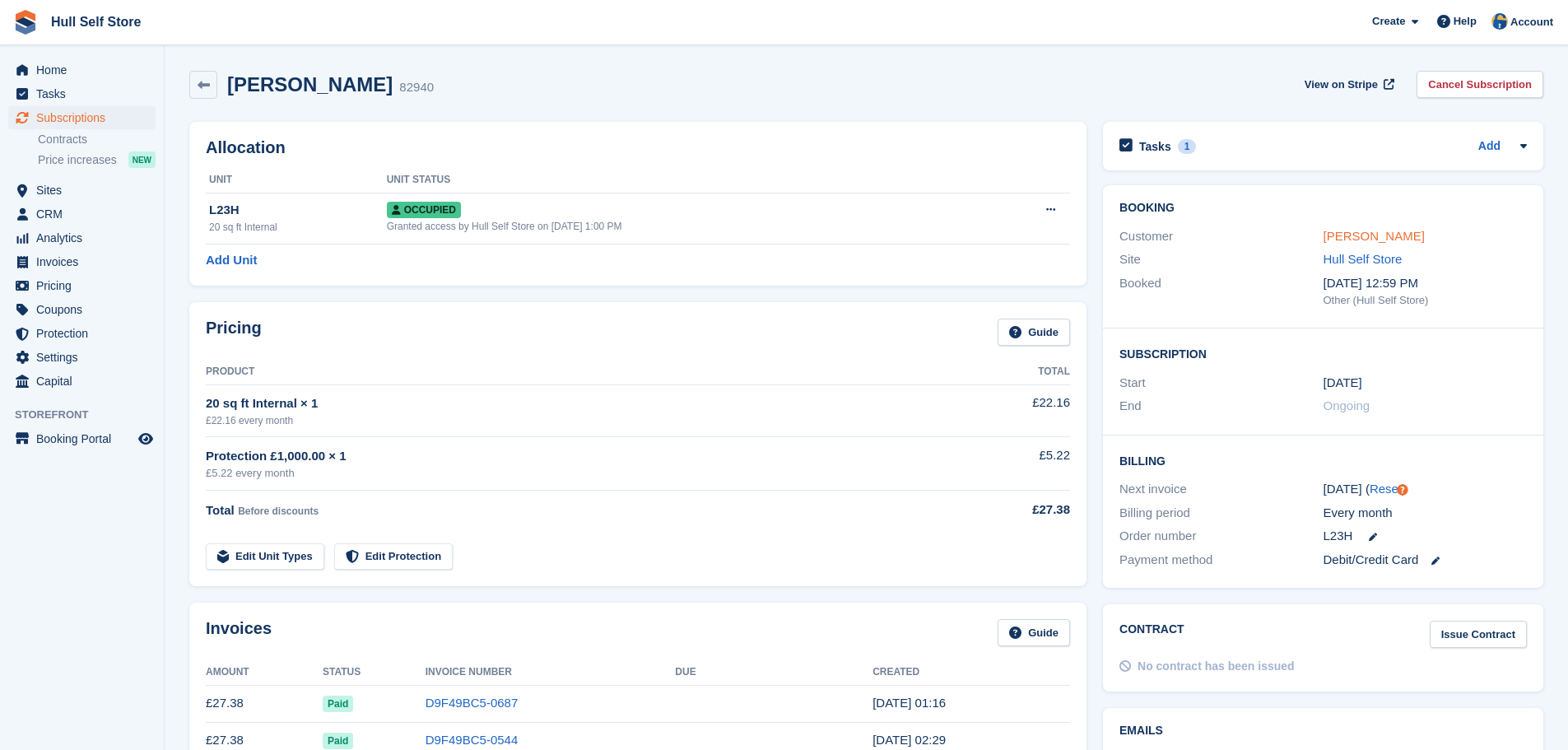
click at [1366, 234] on link "[PERSON_NAME]" at bounding box center [1374, 235] width 102 height 14
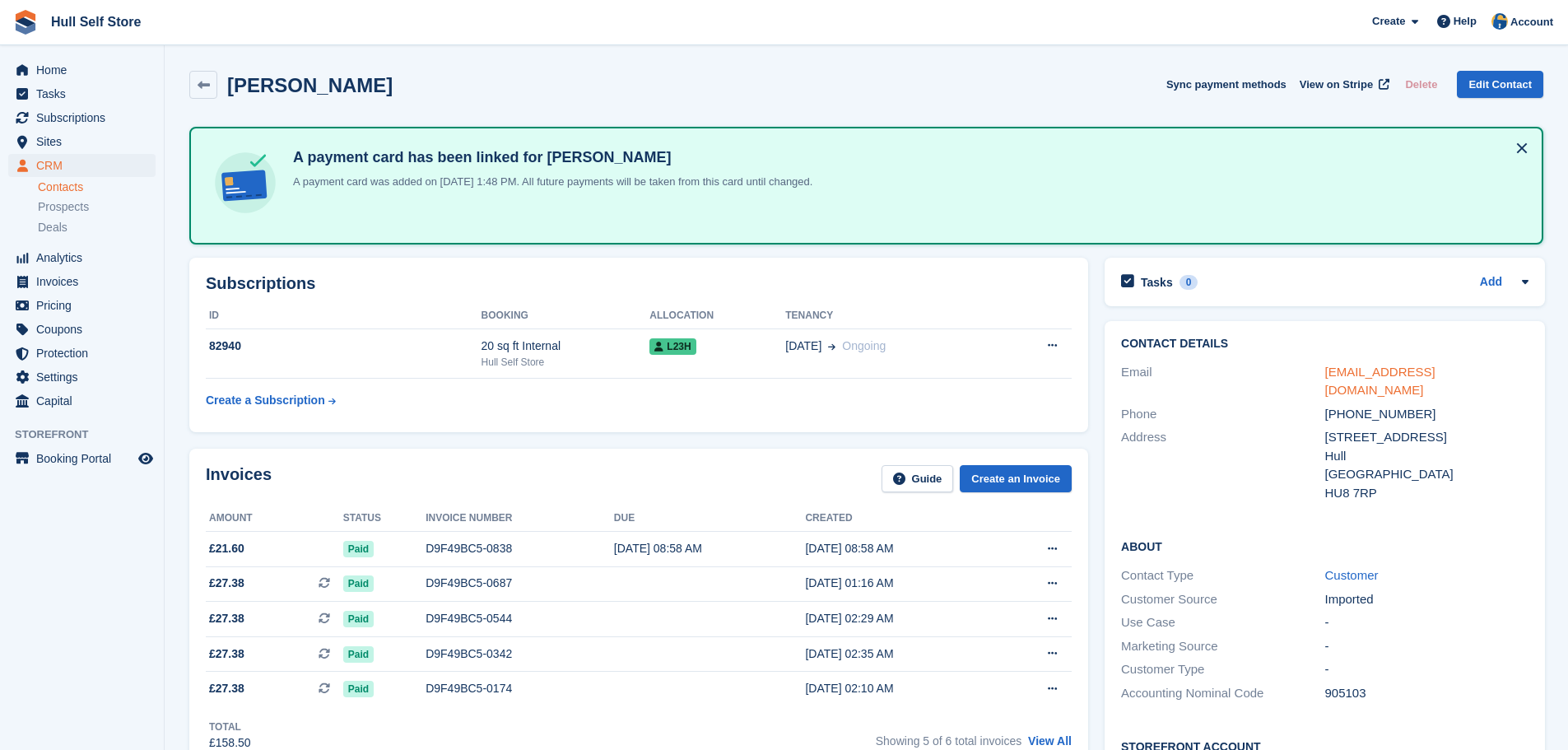
click at [1348, 368] on link "[EMAIL_ADDRESS][DOMAIN_NAME]" at bounding box center [1379, 381] width 110 height 33
